Goal: Task Accomplishment & Management: Complete application form

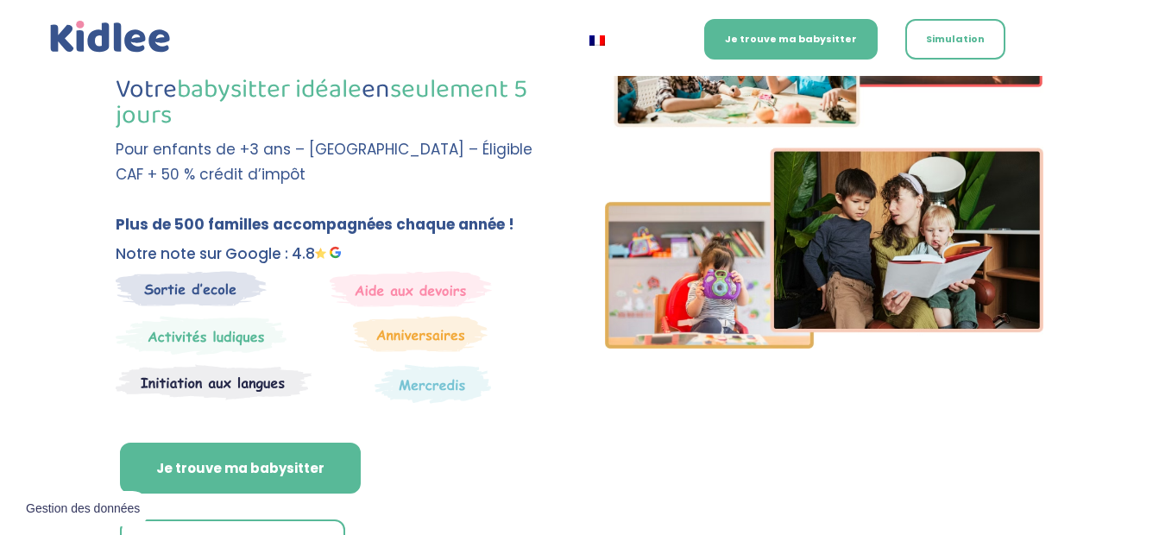
scroll to position [338, 0]
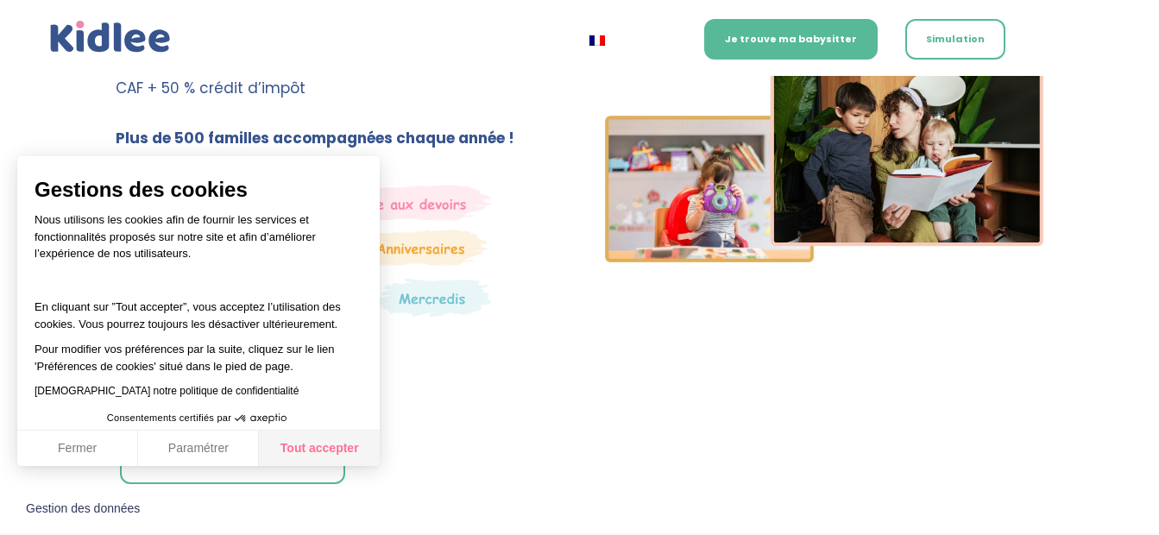
click at [358, 434] on button "Tout accepter" at bounding box center [319, 449] width 121 height 36
checkbox input "true"
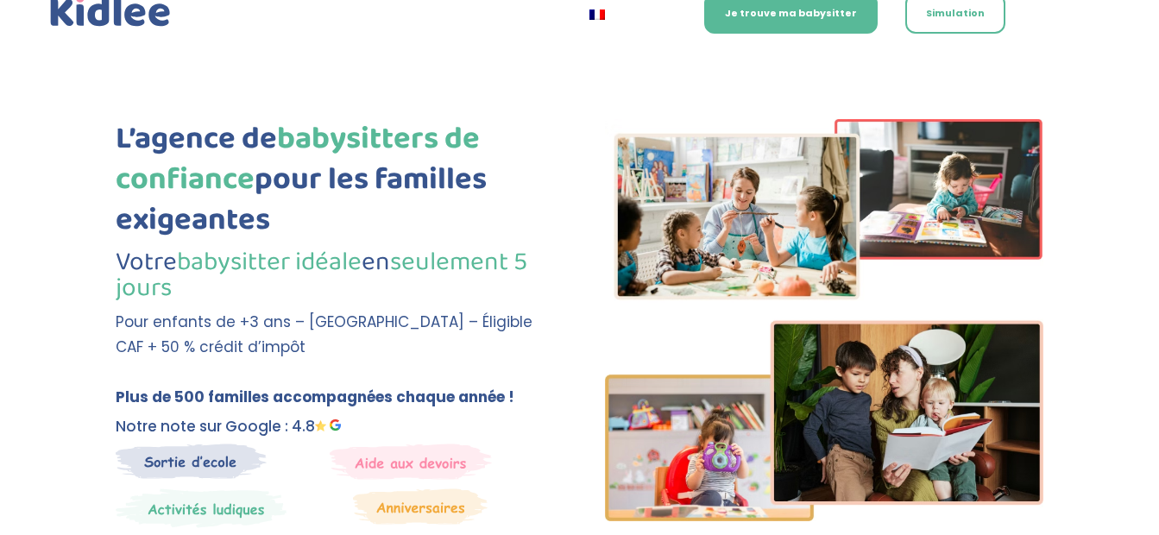
scroll to position [0, 0]
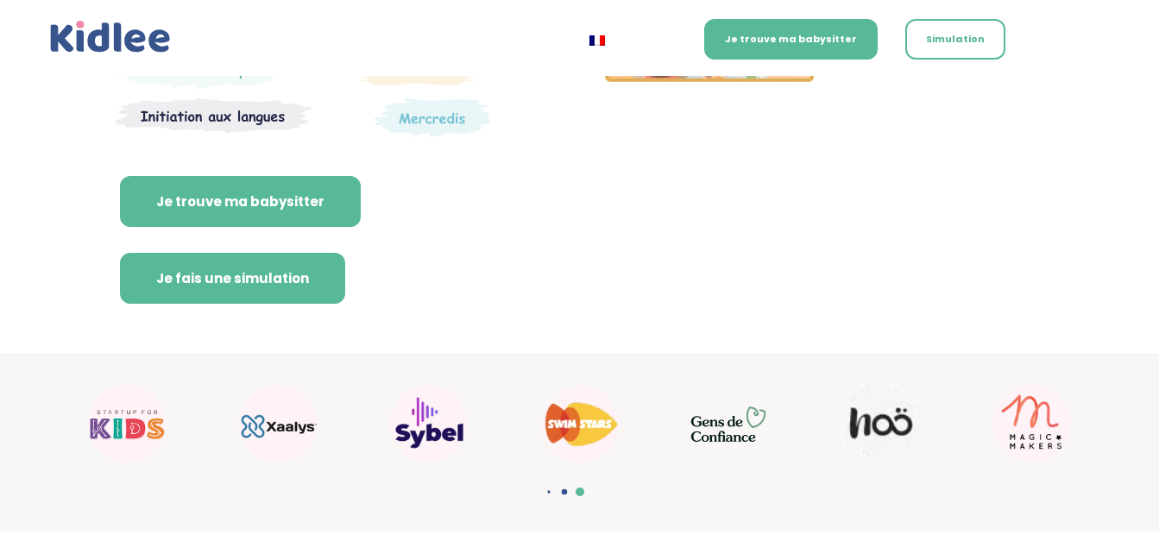
click at [243, 285] on link "Je fais une simulation" at bounding box center [232, 279] width 225 height 52
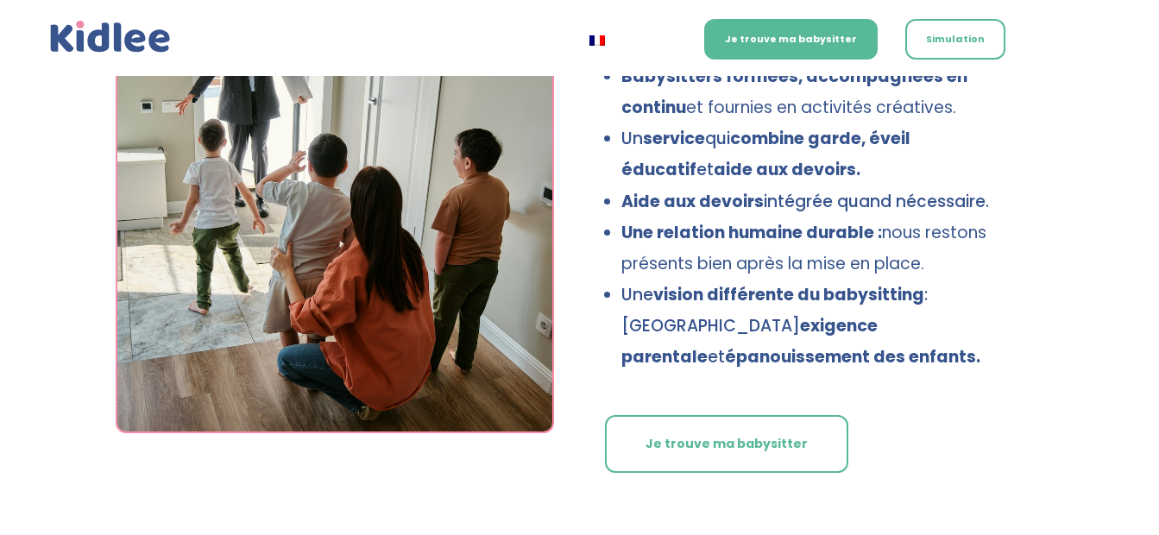
scroll to position [3125, 0]
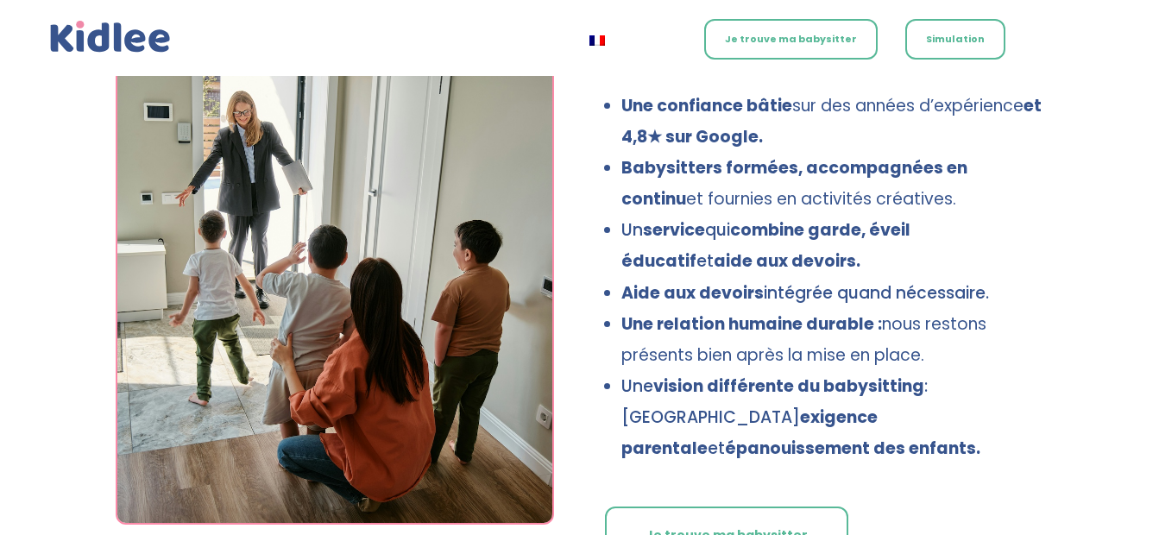
click at [832, 33] on link "Je trouve ma babysitter" at bounding box center [790, 39] width 173 height 41
